Goal: Task Accomplishment & Management: Manage account settings

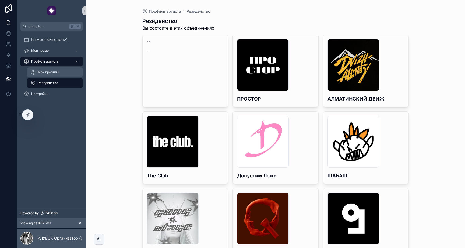
click at [55, 71] on span "Мои профили" at bounding box center [48, 72] width 21 height 4
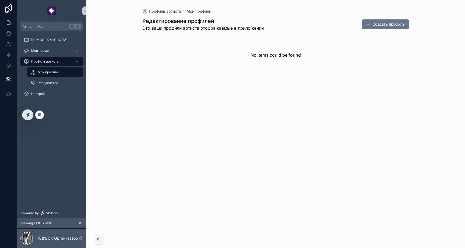
click at [28, 116] on icon at bounding box center [27, 115] width 2 height 2
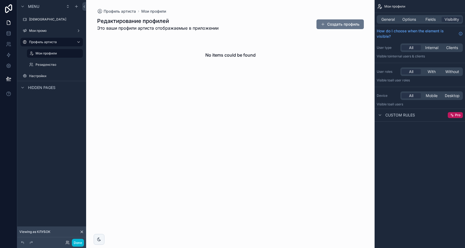
click at [49, 82] on div "Hidden pages" at bounding box center [51, 87] width 69 height 13
click at [54, 65] on label "Резиденство" at bounding box center [54, 64] width 37 height 4
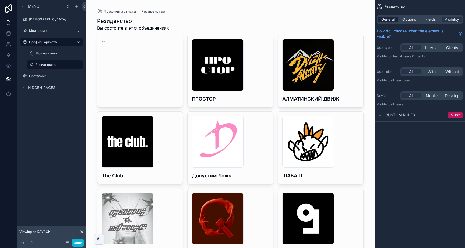
click at [398, 19] on div "General" at bounding box center [388, 19] width 20 height 5
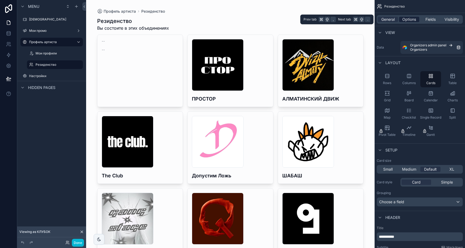
click at [412, 18] on span "Options" at bounding box center [410, 19] width 14 height 5
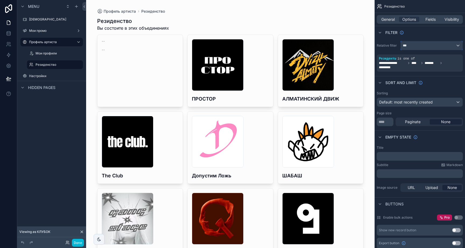
click at [416, 47] on div "***" at bounding box center [432, 45] width 62 height 9
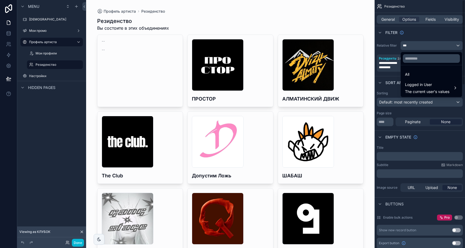
click at [390, 48] on div "scrollable content" at bounding box center [232, 124] width 465 height 248
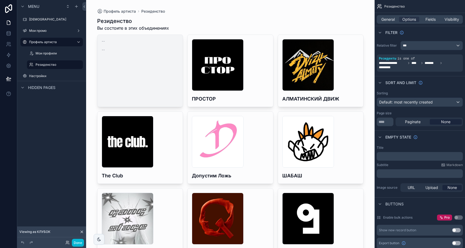
click at [166, 75] on link "-- --" at bounding box center [140, 70] width 86 height 72
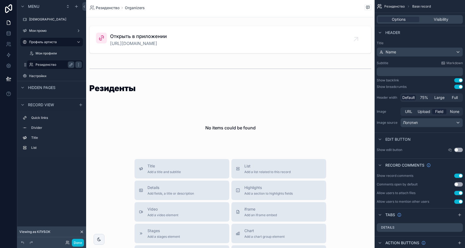
click at [59, 63] on label "Резиденство" at bounding box center [54, 64] width 37 height 4
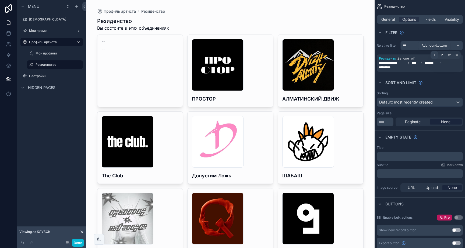
click at [435, 55] on icon "scrollable content" at bounding box center [434, 54] width 3 height 3
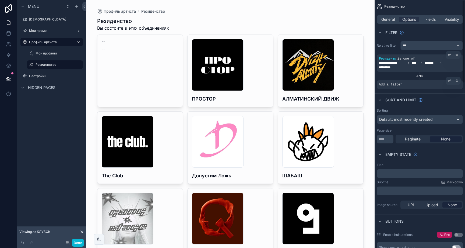
click at [398, 86] on span "Add a filter" at bounding box center [390, 84] width 23 height 4
click at [396, 84] on span "Add a filter" at bounding box center [390, 84] width 23 height 4
click at [446, 81] on div "scrollable content" at bounding box center [450, 81] width 8 height 8
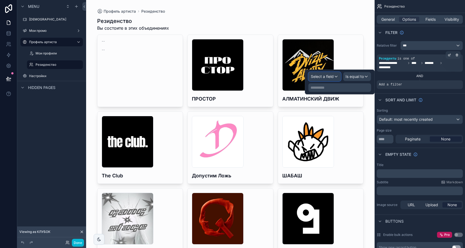
click at [330, 77] on span "Select a field" at bounding box center [322, 76] width 23 height 5
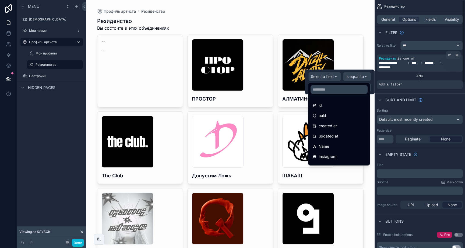
click at [394, 47] on label "Relative filter" at bounding box center [388, 45] width 22 height 4
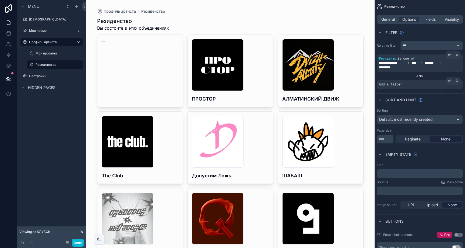
click at [415, 83] on div "Add a filter" at bounding box center [420, 84] width 86 height 9
click at [421, 66] on span "**********" at bounding box center [420, 65] width 82 height 9
click at [457, 81] on icon "scrollable content" at bounding box center [457, 80] width 3 height 3
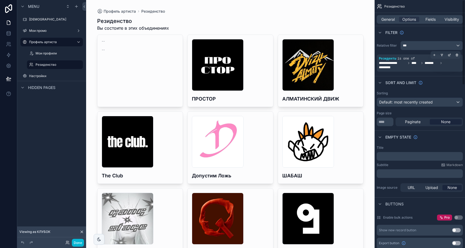
click at [435, 64] on span "*******" at bounding box center [432, 63] width 14 height 4
click at [0, 0] on icon "scrollable content" at bounding box center [0, 0] width 0 height 0
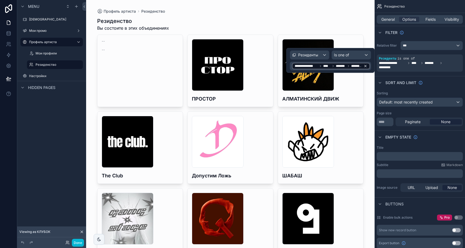
click at [333, 67] on icon at bounding box center [333, 65] width 3 height 3
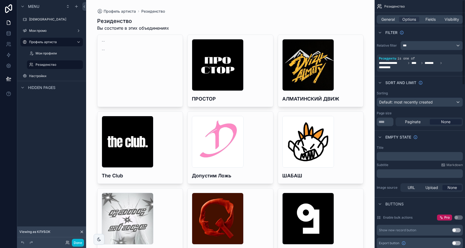
click at [386, 44] on label "Relative filter" at bounding box center [388, 45] width 22 height 4
click at [415, 46] on div "***" at bounding box center [432, 45] width 62 height 9
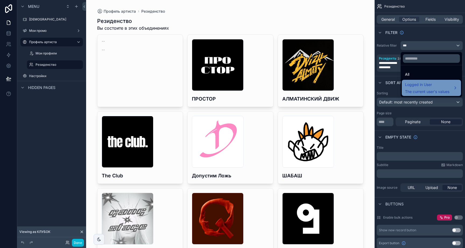
click at [421, 83] on span "Logged in User" at bounding box center [427, 84] width 44 height 6
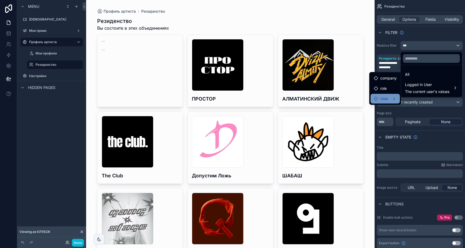
click at [394, 97] on div "User" at bounding box center [385, 98] width 23 height 6
click at [382, 44] on div "scrollable content" at bounding box center [232, 124] width 465 height 248
